Goal: Transaction & Acquisition: Purchase product/service

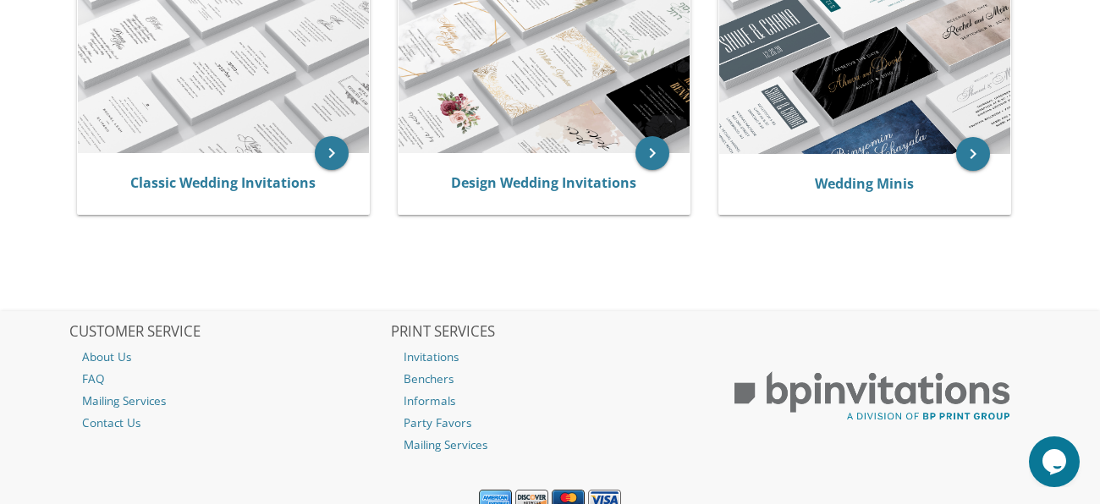
scroll to position [398, 0]
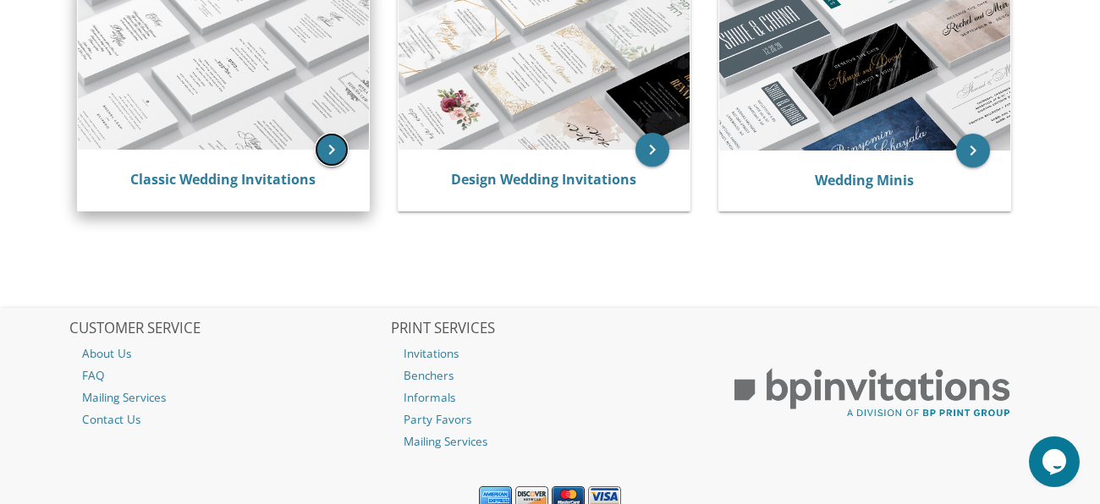
click at [320, 156] on icon "keyboard_arrow_right" at bounding box center [332, 150] width 34 height 34
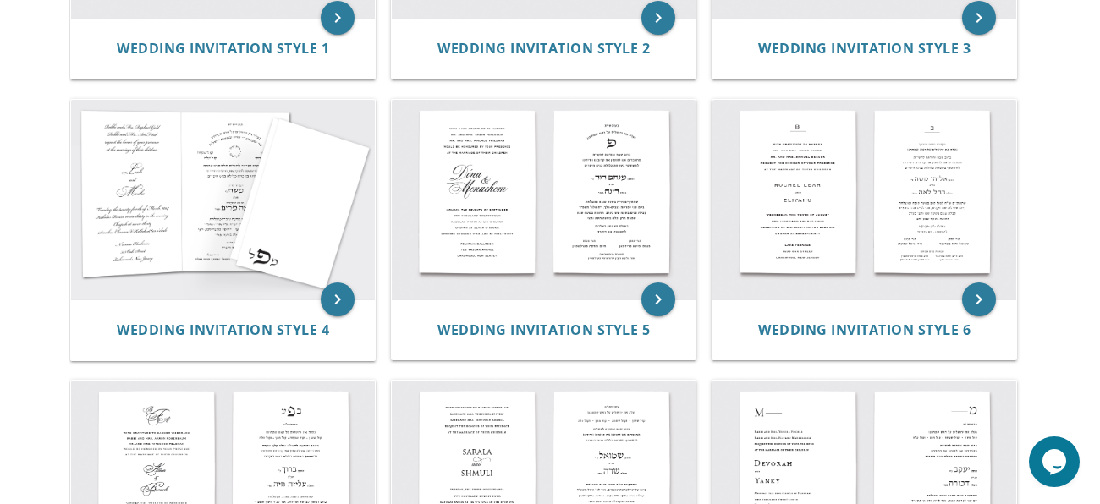
scroll to position [576, 0]
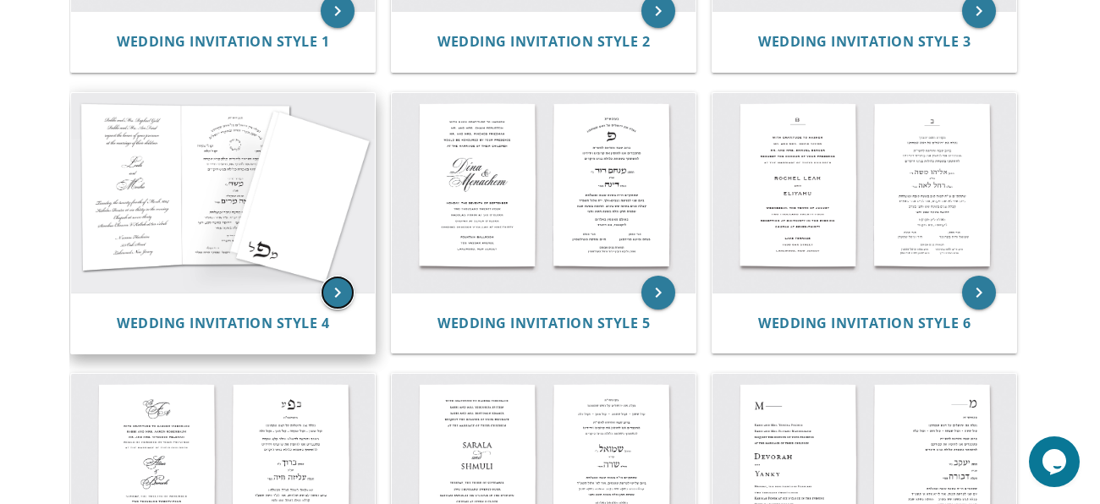
click at [342, 288] on icon "keyboard_arrow_right" at bounding box center [338, 293] width 34 height 34
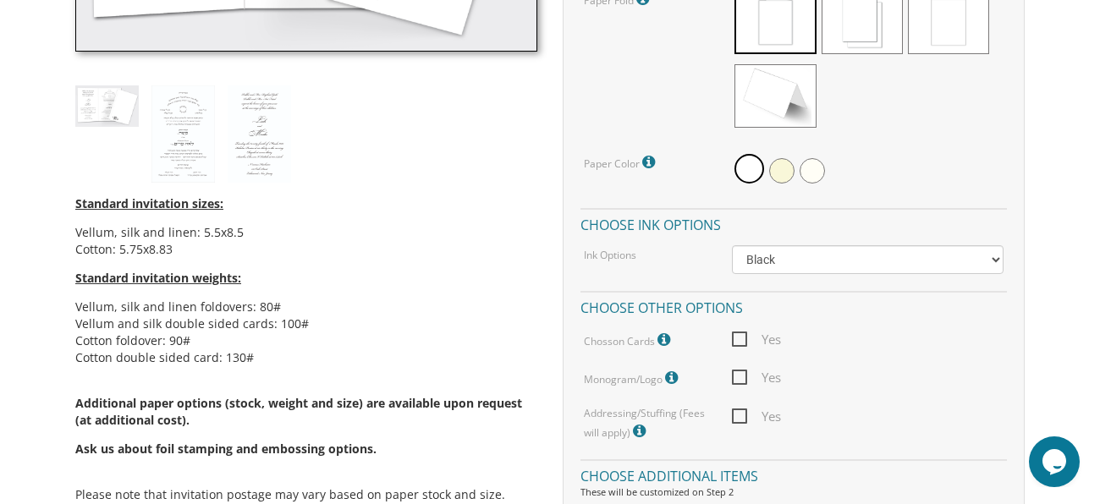
scroll to position [761, 0]
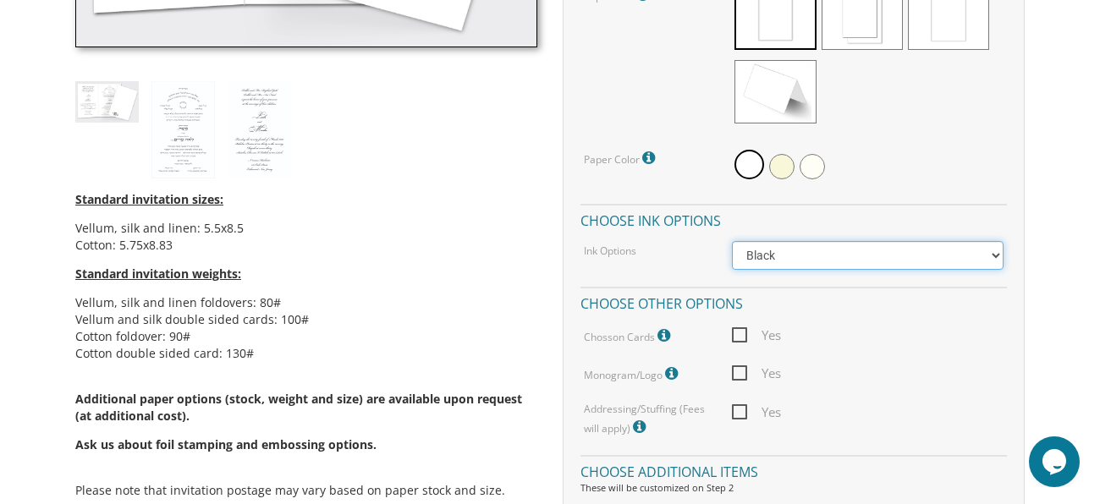
click at [765, 254] on select "Black Colored Ink ($65.00) Black + One Color ($211.00) Two Colors ($265.00)" at bounding box center [868, 255] width 272 height 29
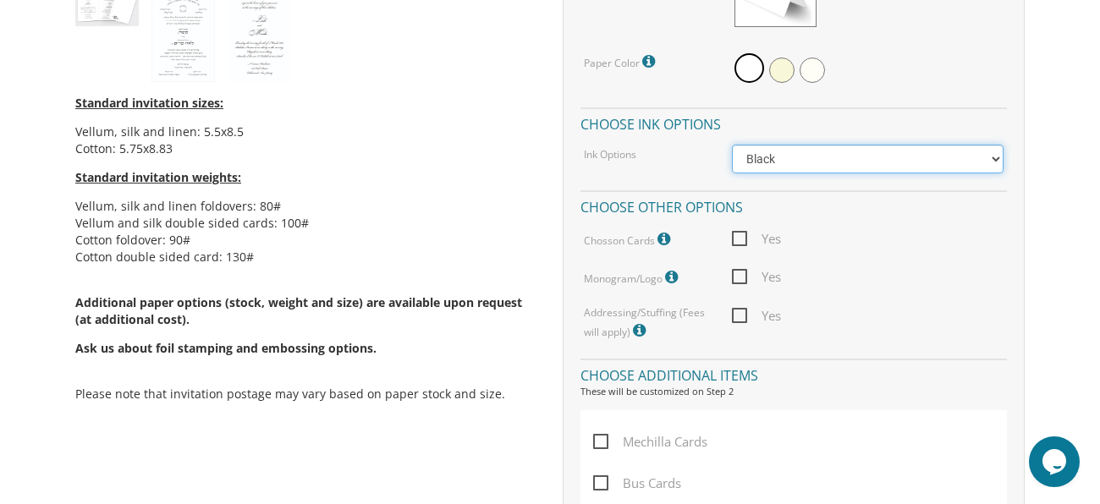
scroll to position [860, 0]
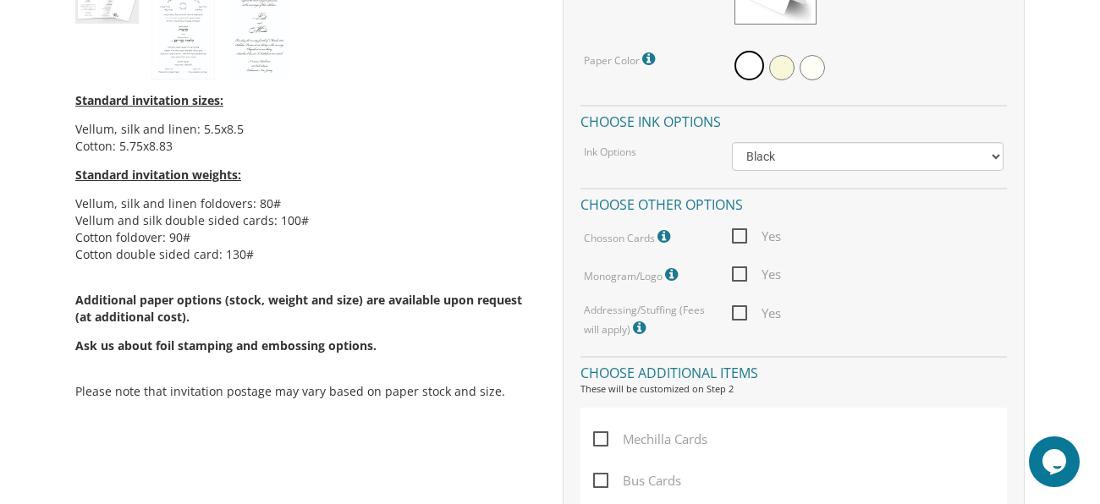
click at [743, 233] on span "Yes" at bounding box center [756, 236] width 49 height 21
click at [743, 233] on input "Yes" at bounding box center [737, 234] width 11 height 11
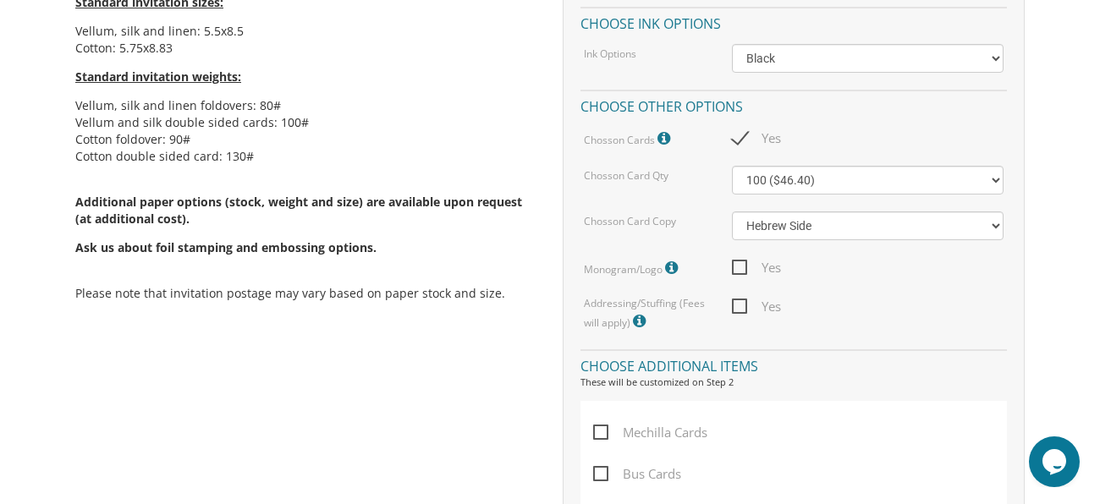
scroll to position [949, 0]
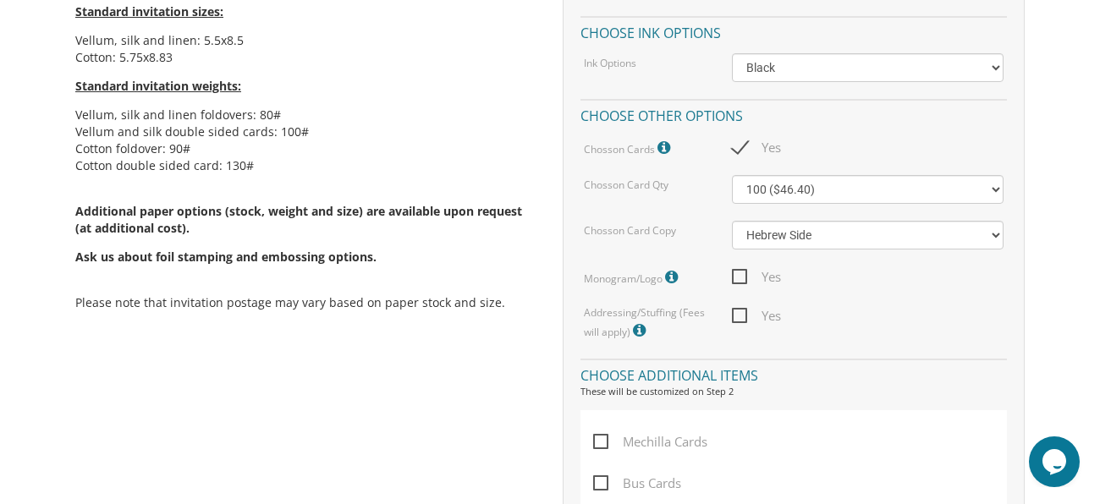
click at [742, 138] on span "Yes" at bounding box center [756, 147] width 49 height 21
click at [742, 140] on input "Yes" at bounding box center [737, 145] width 11 height 11
checkbox input "false"
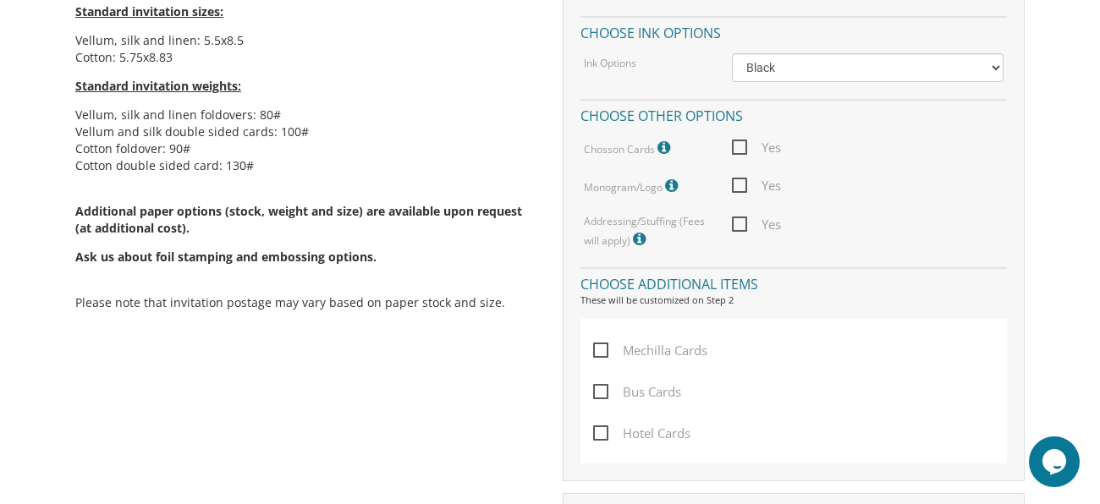
click at [739, 181] on span "Yes" at bounding box center [756, 185] width 49 height 21
click at [739, 181] on input "Yes" at bounding box center [737, 183] width 11 height 11
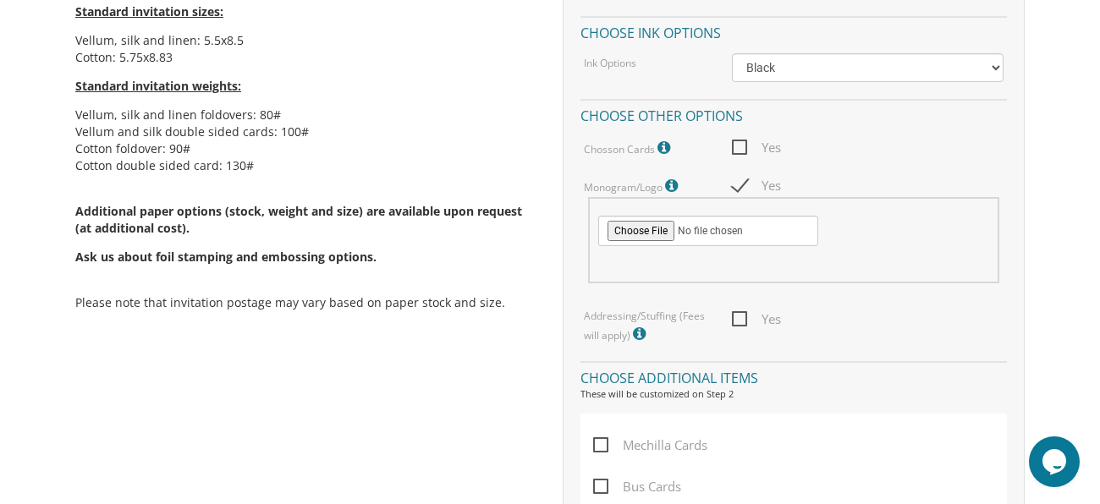
click at [745, 183] on span "Yes" at bounding box center [756, 185] width 49 height 21
click at [743, 183] on input "Yes" at bounding box center [737, 183] width 11 height 11
checkbox input "false"
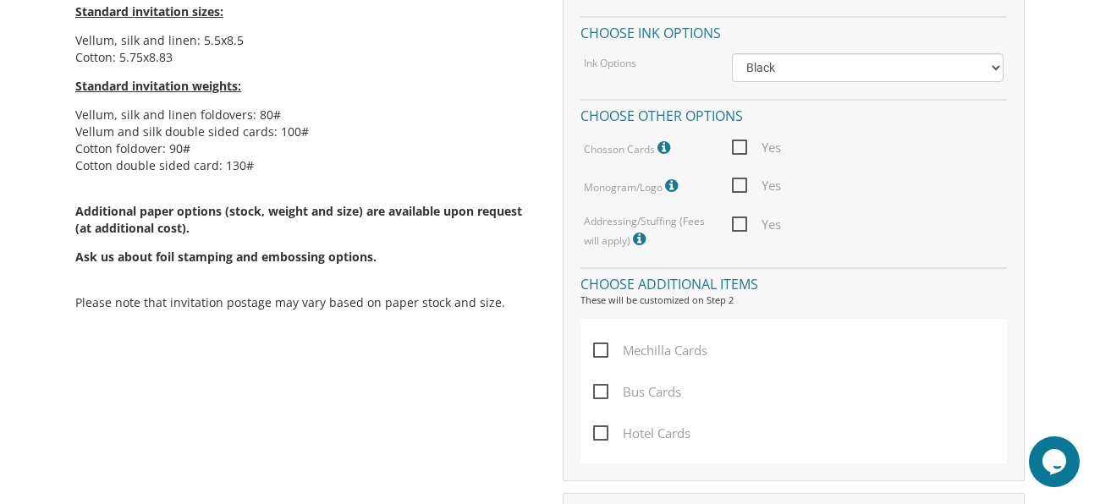
click at [747, 224] on span "Yes" at bounding box center [756, 224] width 49 height 21
click at [743, 224] on input "Yes" at bounding box center [737, 222] width 11 height 11
checkbox input "true"
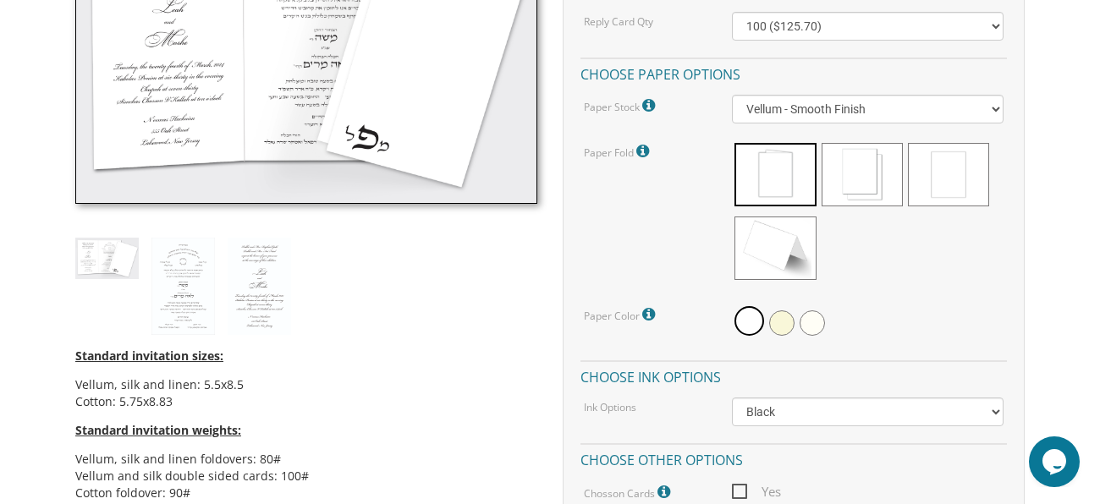
scroll to position [606, 0]
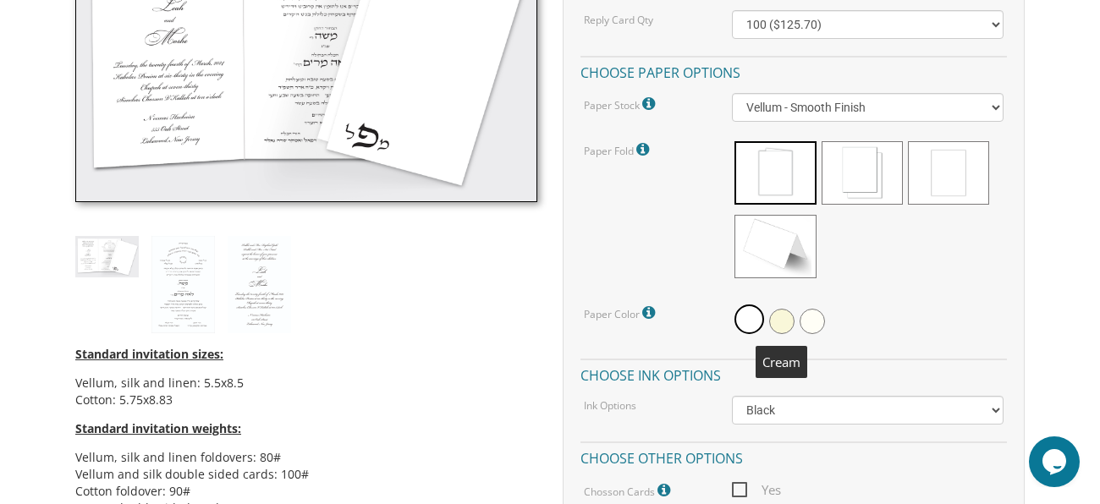
click at [777, 320] on span at bounding box center [781, 321] width 25 height 25
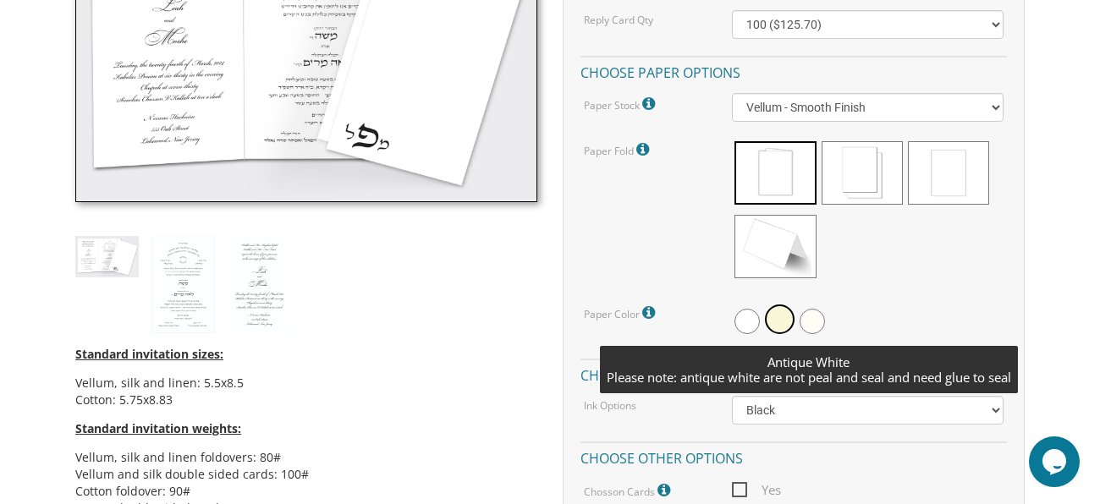
click at [809, 321] on span at bounding box center [811, 321] width 25 height 25
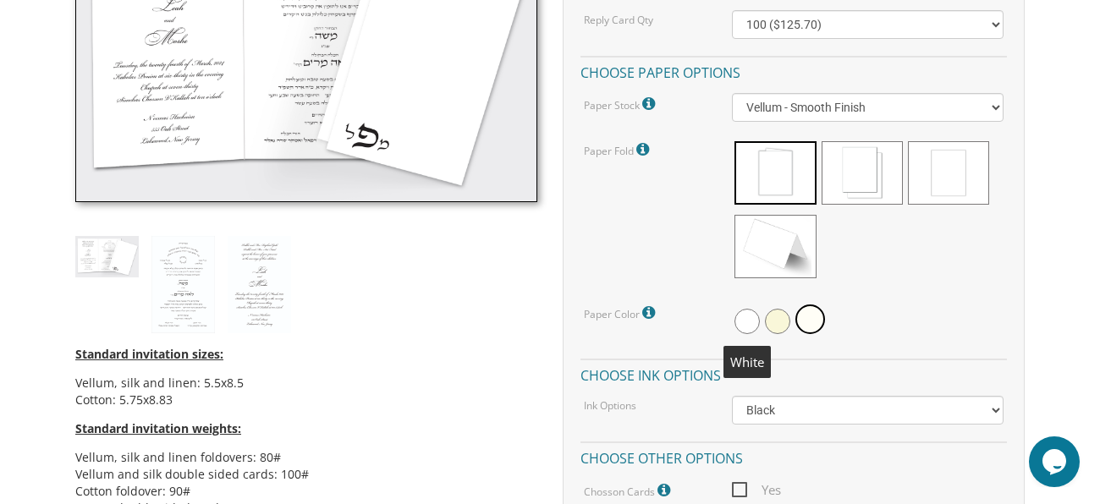
click at [741, 320] on span at bounding box center [746, 321] width 25 height 25
click at [776, 321] on span at bounding box center [781, 321] width 25 height 25
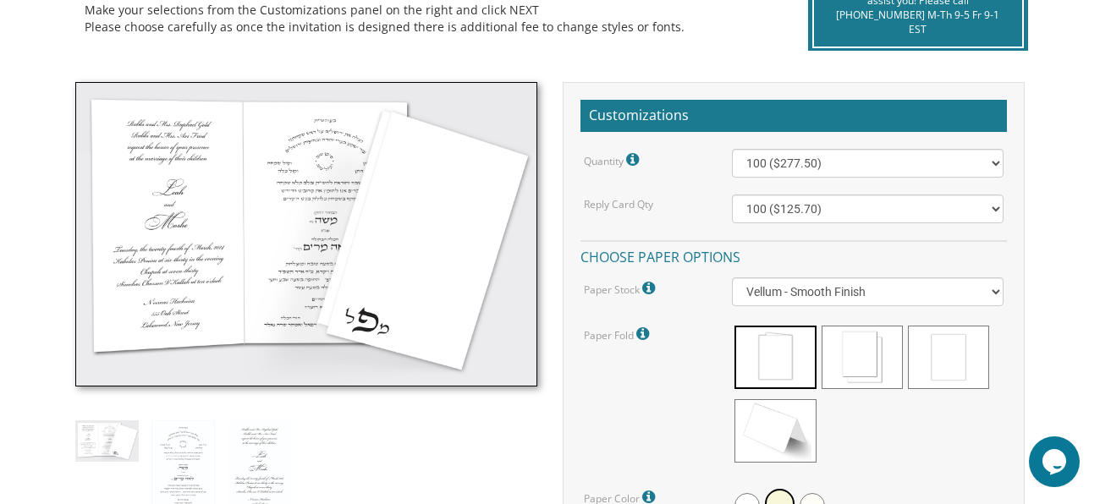
scroll to position [421, 0]
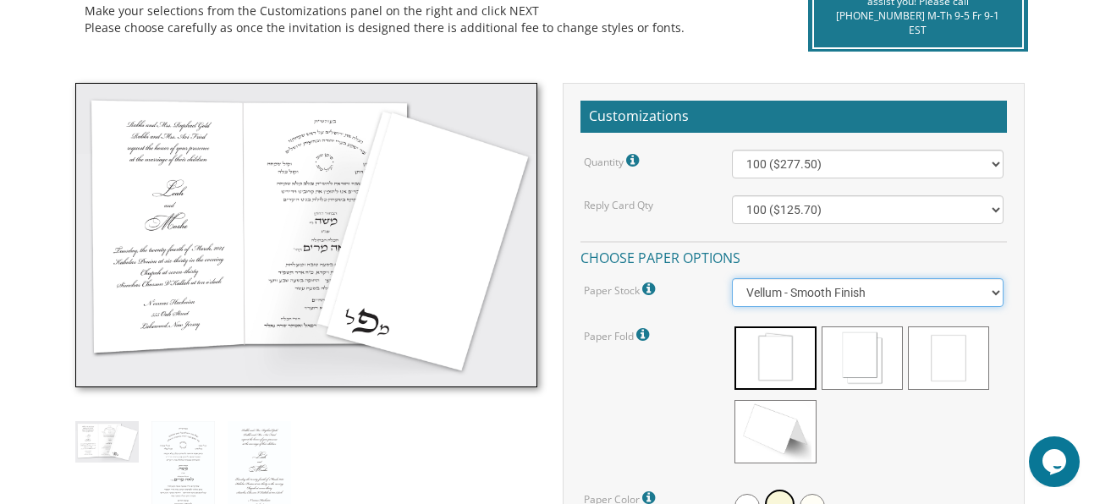
click at [815, 284] on select "Vellum - Smooth Finish Linen - Subtle Embossed Crosshatch Texture Silk - Soft, …" at bounding box center [868, 292] width 272 height 29
select select "Linen"
click at [732, 278] on select "Vellum - Smooth Finish Linen - Subtle Embossed Crosshatch Texture Silk - Soft, …" at bounding box center [868, 292] width 272 height 29
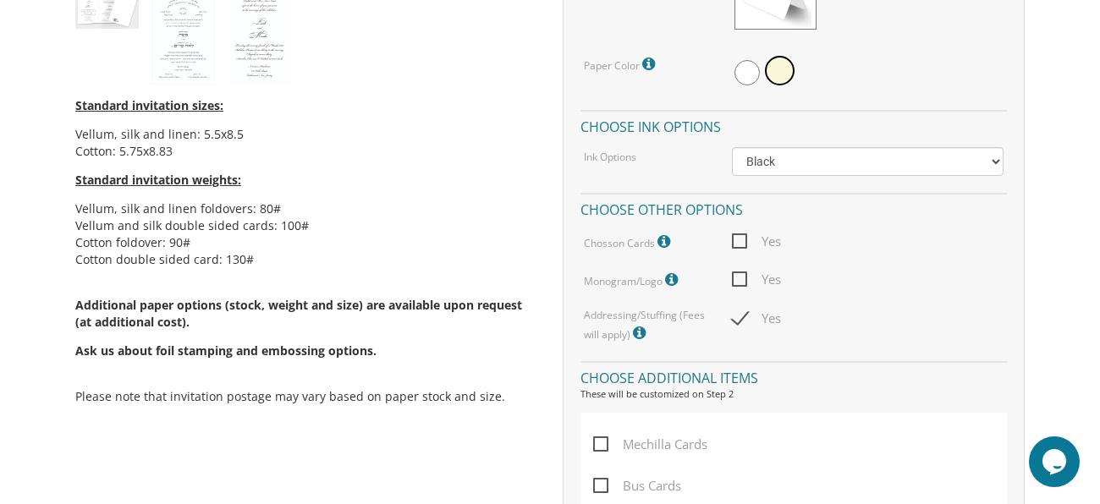
scroll to position [858, 0]
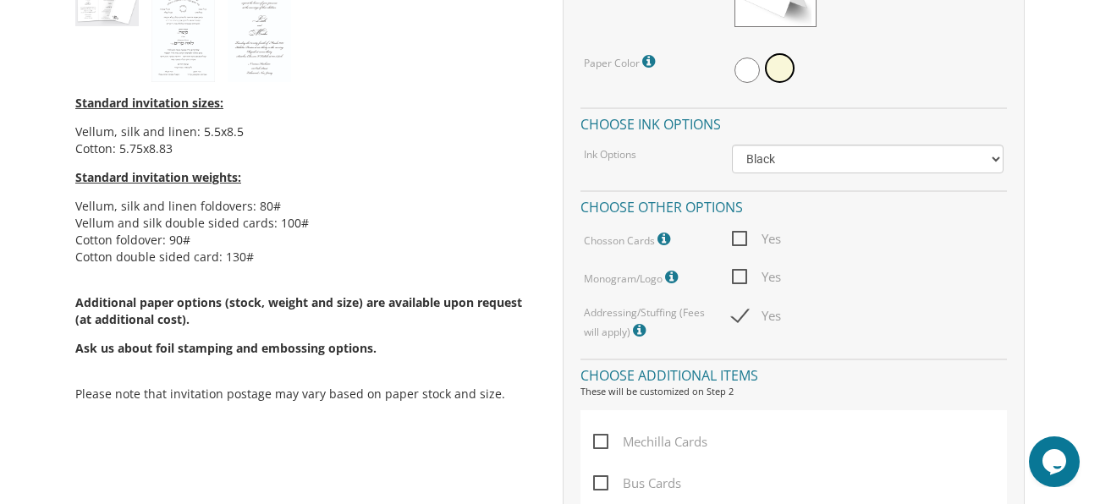
click at [738, 271] on span "Yes" at bounding box center [756, 276] width 49 height 21
click at [738, 271] on input "Yes" at bounding box center [737, 275] width 11 height 11
checkbox input "true"
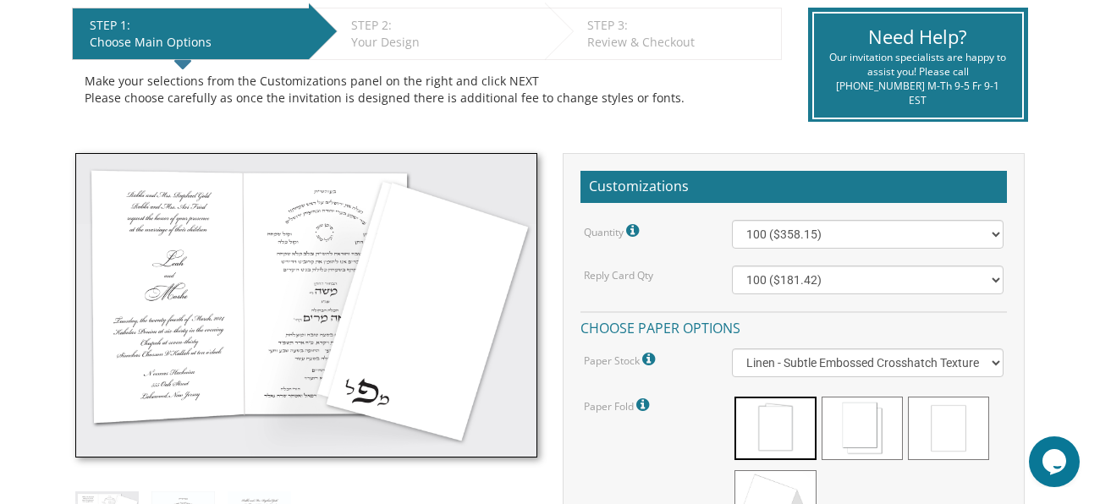
scroll to position [354, 0]
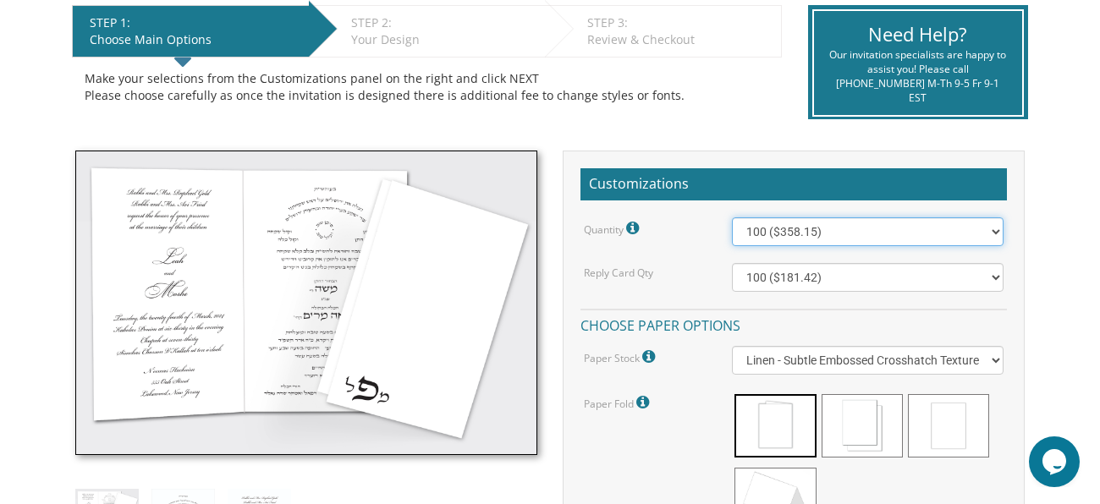
click at [767, 232] on select "100 ($358.15) 200 ($372.55) 300 ($547.25) 400 ($561.65) 500 ($736.40) 600 ($750…" at bounding box center [868, 231] width 272 height 29
click at [732, 217] on select "100 ($358.15) 200 ($372.55) 300 ($547.25) 400 ($561.65) 500 ($736.40) 600 ($750…" at bounding box center [868, 231] width 272 height 29
click at [840, 228] on select "100 ($358.15) 200 ($372.55) 300 ($547.25) 400 ($561.65) 500 ($736.40) 600 ($750…" at bounding box center [868, 231] width 272 height 29
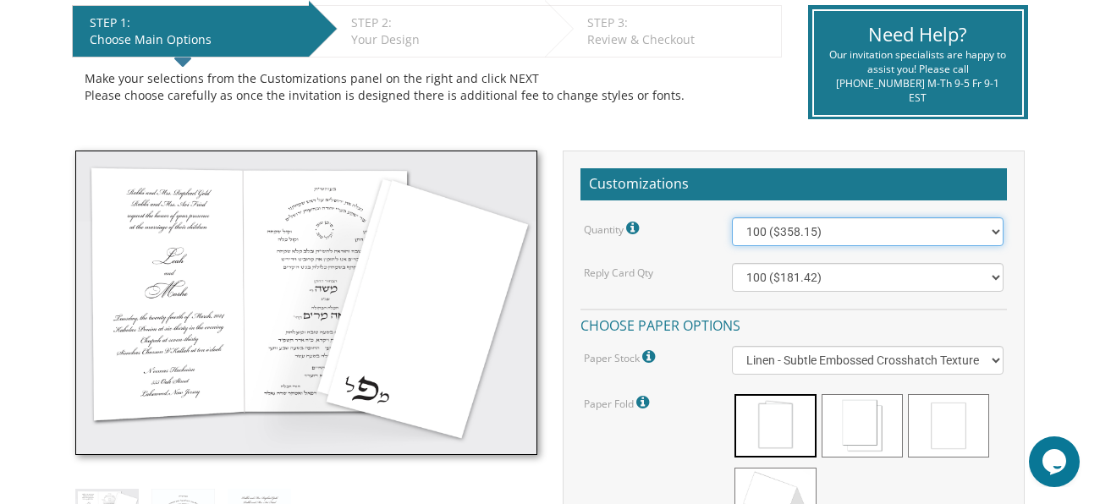
select select "200"
click at [732, 217] on select "100 ($358.15) 200 ($372.55) 300 ($547.25) 400 ($561.65) 500 ($736.40) 600 ($750…" at bounding box center [868, 231] width 272 height 29
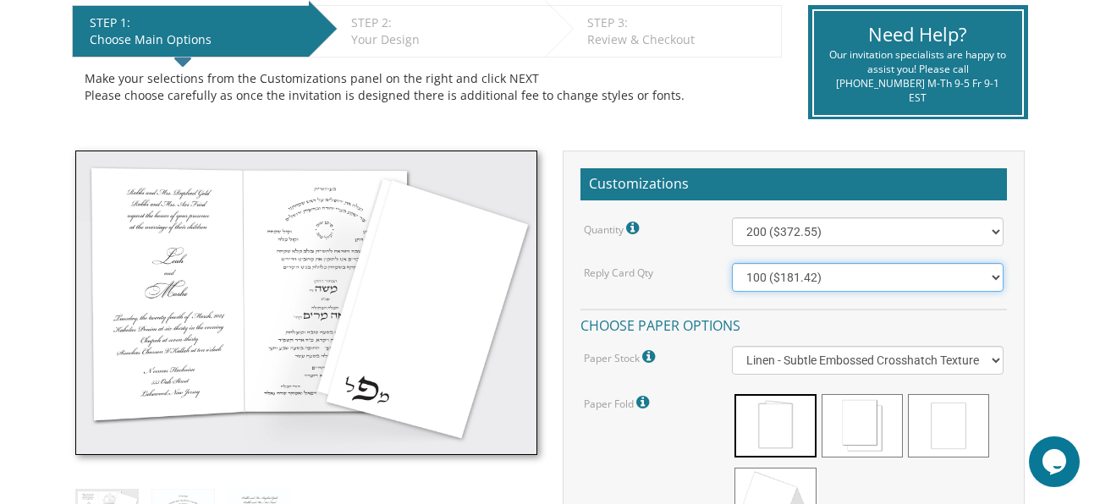
click at [771, 264] on select "100 ($181.42) 200 ($185.92) 300 ($193.42) 400 ($196.42) 500 ($254.30) 600 ($258…" at bounding box center [868, 277] width 272 height 29
select select "200"
click at [732, 263] on select "100 ($181.42) 200 ($185.92) 300 ($193.42) 400 ($196.42) 500 ($254.30) 600 ($258…" at bounding box center [868, 277] width 272 height 29
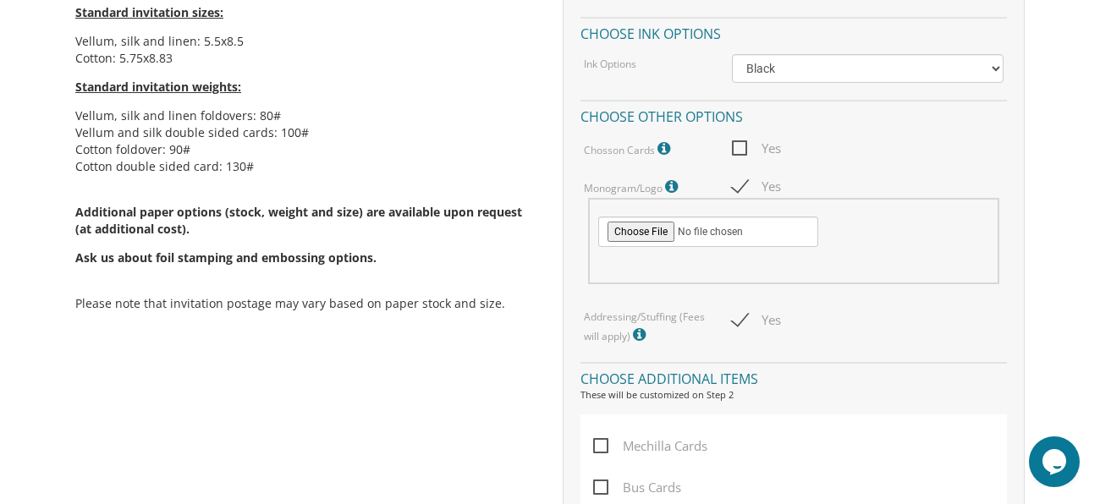
scroll to position [947, 0]
click at [744, 177] on span "Yes" at bounding box center [756, 187] width 49 height 21
click at [743, 180] on input "Yes" at bounding box center [737, 185] width 11 height 11
checkbox input "false"
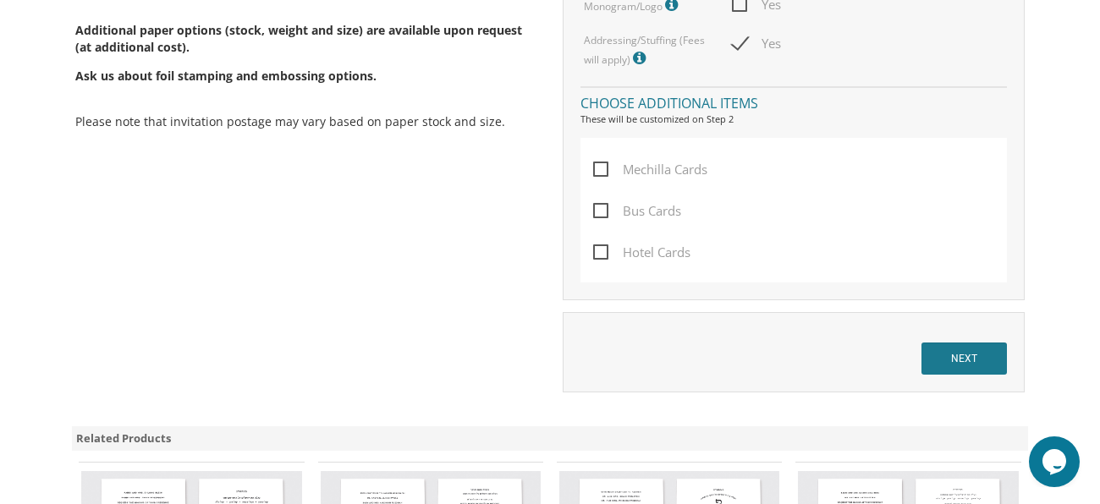
scroll to position [1132, 0]
click at [938, 358] on input "NEXT" at bounding box center [963, 357] width 85 height 32
